Goal: Task Accomplishment & Management: Use online tool/utility

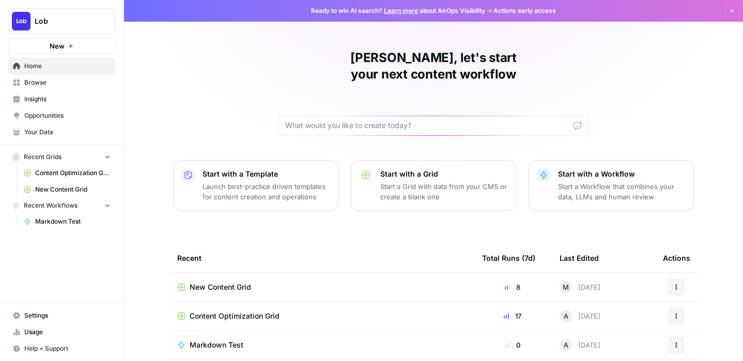
scroll to position [27, 0]
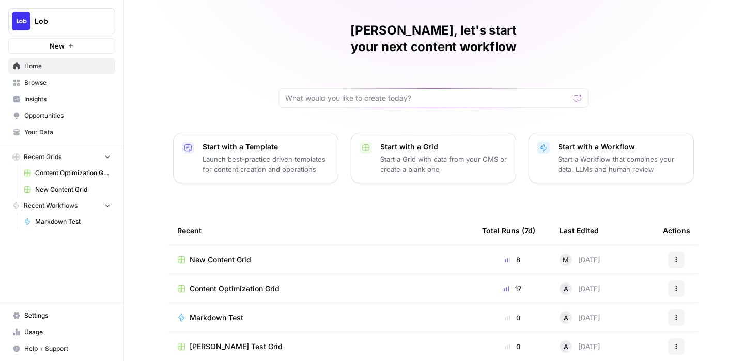
click at [233, 245] on td "New Content Grid" at bounding box center [321, 259] width 305 height 28
click at [232, 255] on span "New Content Grid" at bounding box center [220, 260] width 61 height 10
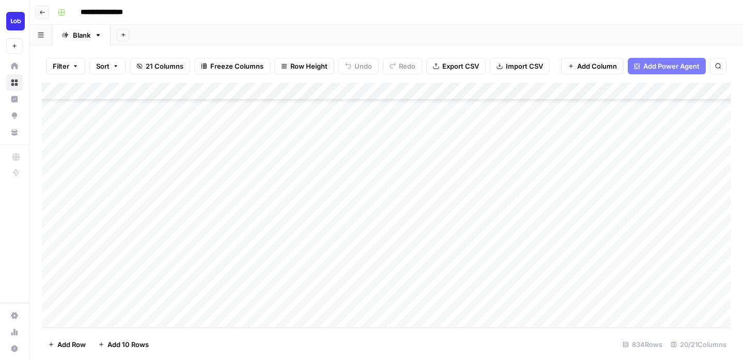
scroll to position [318, 0]
click at [231, 232] on div "Add Column" at bounding box center [386, 205] width 689 height 245
click at [232, 207] on div "Add Column" at bounding box center [386, 205] width 689 height 245
click at [237, 195] on div "Add Column" at bounding box center [386, 205] width 689 height 245
